Goal: Task Accomplishment & Management: Use online tool/utility

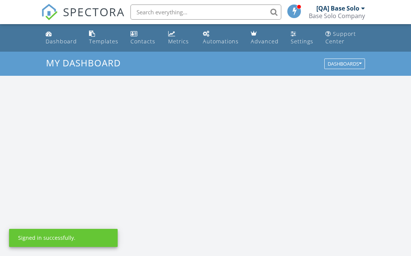
scroll to position [686, 411]
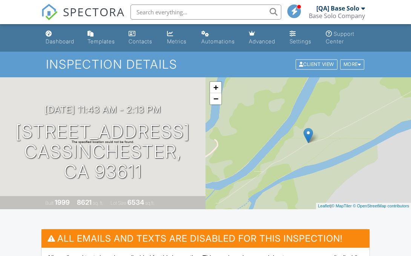
scroll to position [200, 0]
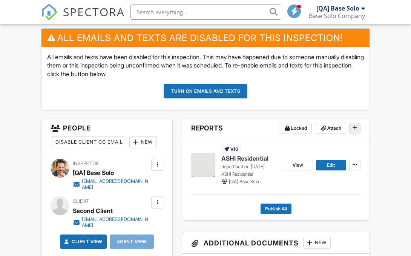
click at [354, 128] on icon at bounding box center [354, 127] width 5 height 5
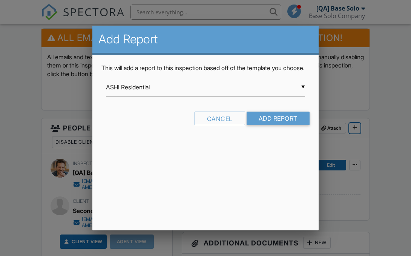
click at [205, 96] on input "ASHI Residential" at bounding box center [205, 87] width 199 height 18
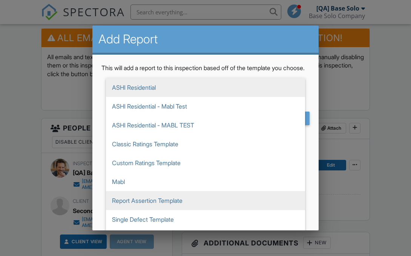
click at [205, 209] on span "Report Assertion Template" at bounding box center [205, 200] width 199 height 19
type input "Report Assertion Template"
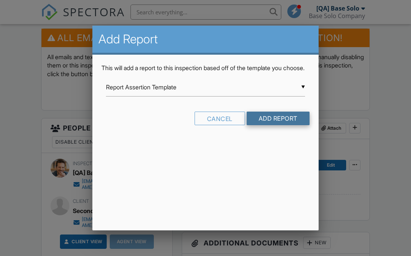
click at [277, 125] on input "Add Report" at bounding box center [277, 119] width 63 height 14
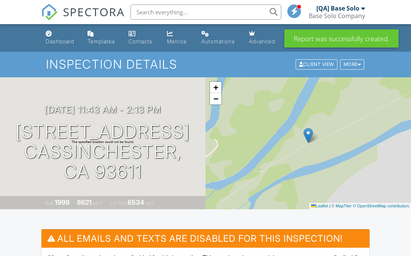
scroll to position [271, 0]
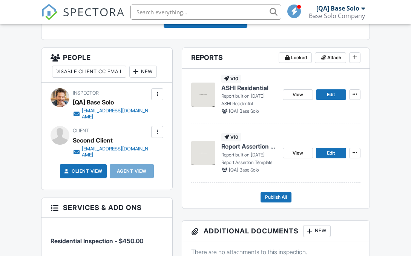
click at [249, 146] on span "Report Assertion Template" at bounding box center [248, 146] width 55 height 8
